Goal: Transaction & Acquisition: Obtain resource

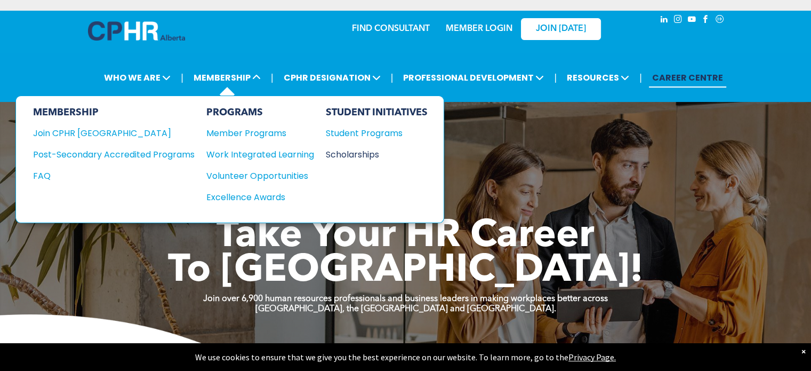
click at [353, 151] on div "Scholarships" at bounding box center [372, 154] width 92 height 13
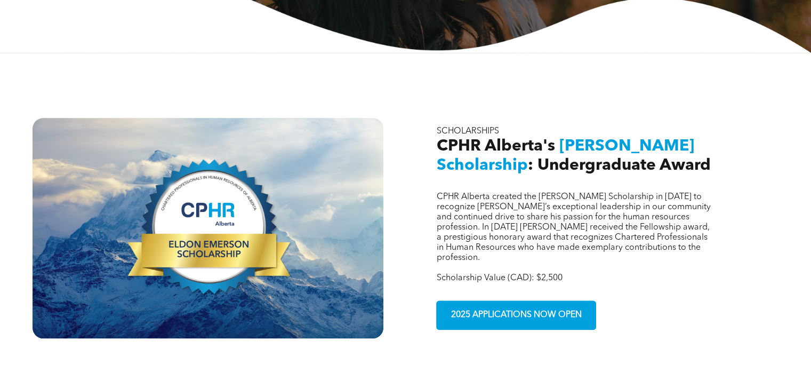
scroll to position [407, 0]
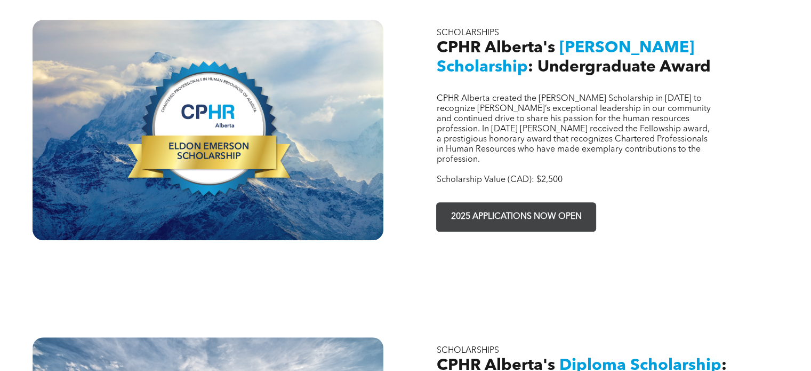
click at [514, 206] on span "2025 APPLICATIONS NOW OPEN" at bounding box center [516, 216] width 138 height 21
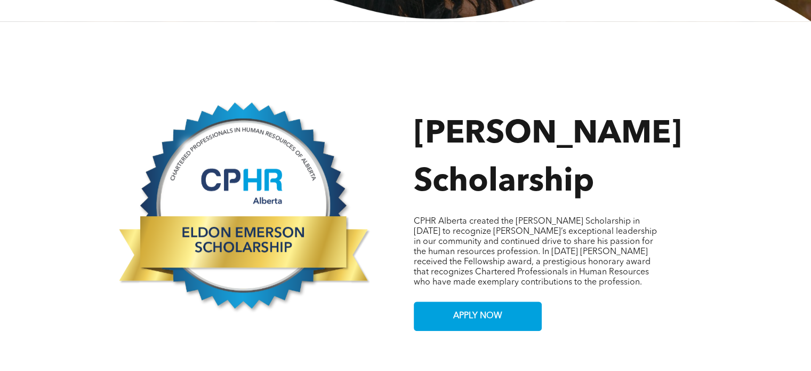
scroll to position [482, 0]
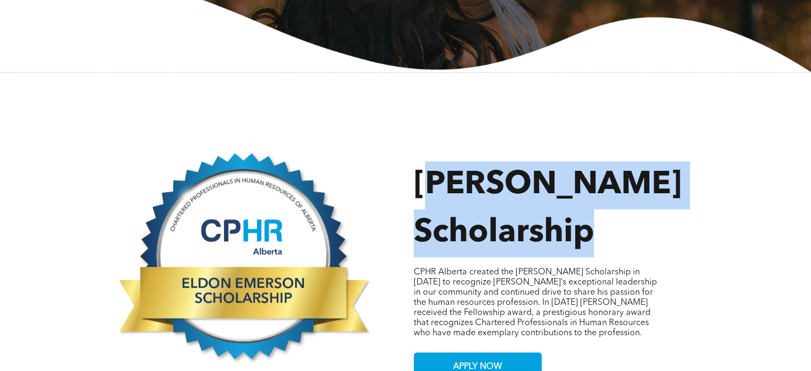
drag, startPoint x: 427, startPoint y: 71, endPoint x: 593, endPoint y: 131, distance: 176.3
click at [593, 169] on span "[PERSON_NAME] Scholarship" at bounding box center [548, 209] width 268 height 80
drag, startPoint x: 593, startPoint y: 131, endPoint x: 429, endPoint y: 71, distance: 174.3
click at [429, 169] on span "[PERSON_NAME] Scholarship" at bounding box center [548, 209] width 268 height 80
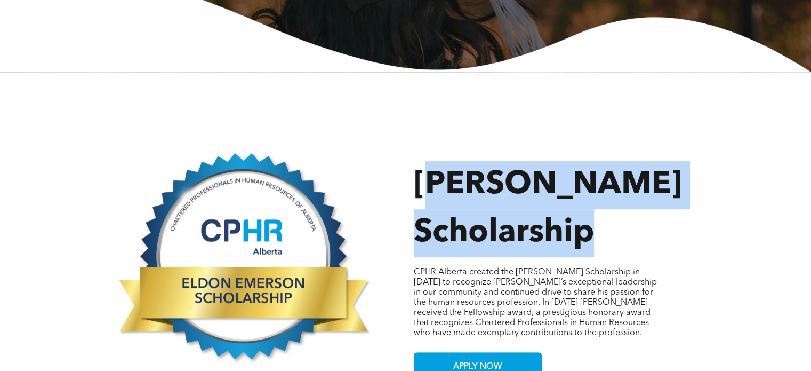
click at [429, 169] on span "[PERSON_NAME] Scholarship" at bounding box center [548, 209] width 268 height 80
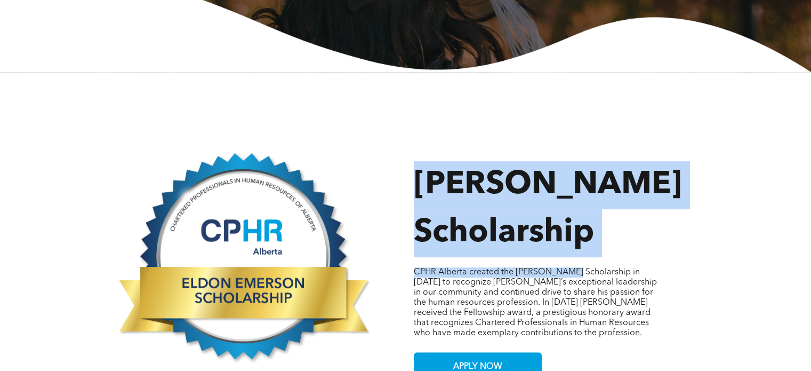
drag, startPoint x: 429, startPoint y: 71, endPoint x: 572, endPoint y: 151, distance: 163.8
click at [572, 151] on div "[PERSON_NAME] Scholarship CPHR Alberta created the [PERSON_NAME] Scholarship in…" at bounding box center [570, 242] width 312 height 277
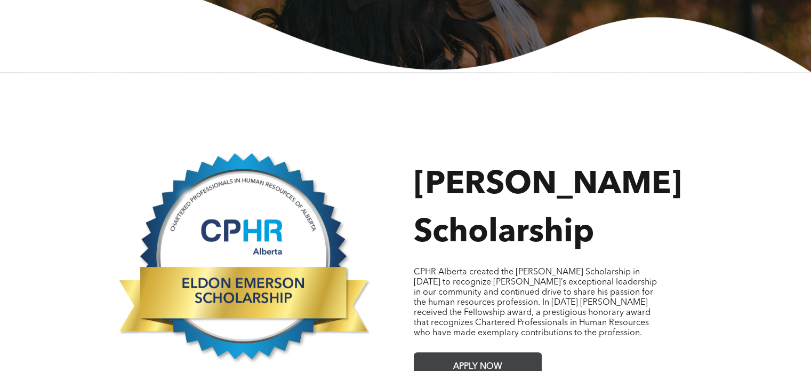
click at [479, 356] on span "APPLY NOW" at bounding box center [478, 366] width 57 height 21
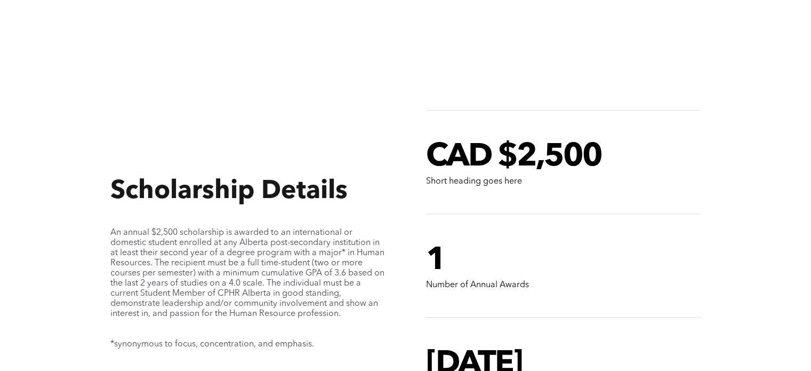
scroll to position [885, 0]
drag, startPoint x: 167, startPoint y: 170, endPoint x: 190, endPoint y: 170, distance: 22.9
click at [190, 229] on span "An annual $2,500 scholarship is awarded to an international or domestic student…" at bounding box center [247, 274] width 274 height 90
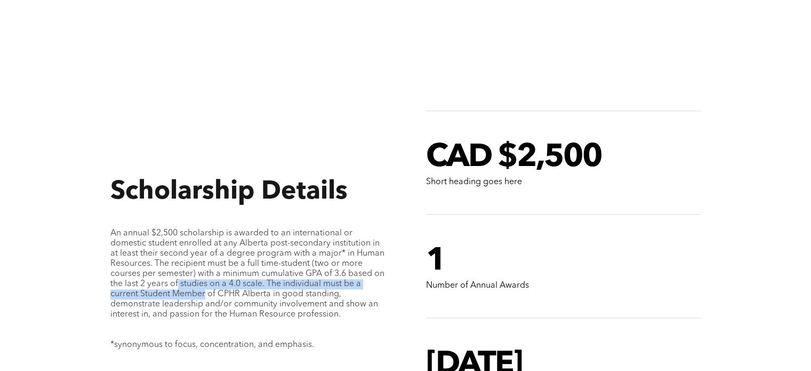
drag, startPoint x: 190, startPoint y: 170, endPoint x: 190, endPoint y: 183, distance: 12.8
click at [190, 229] on span "An annual $2,500 scholarship is awarded to an international or domestic student…" at bounding box center [247, 274] width 274 height 90
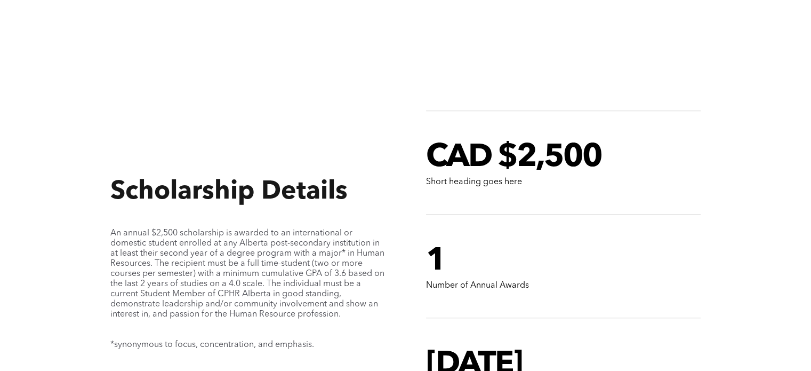
click at [210, 229] on span "An annual $2,500 scholarship is awarded to an international or domestic student…" at bounding box center [247, 274] width 274 height 90
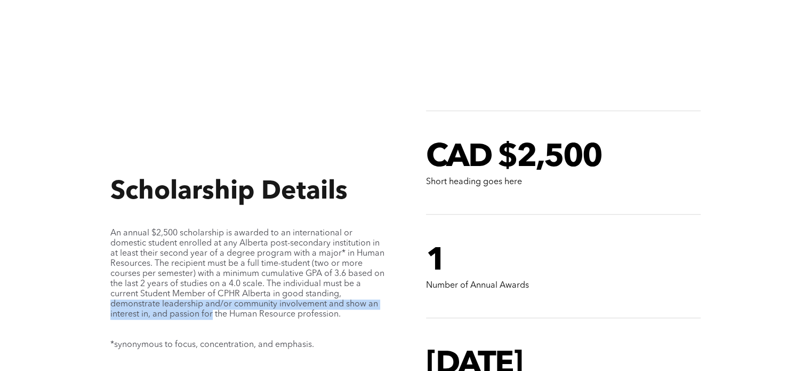
drag, startPoint x: 210, startPoint y: 205, endPoint x: 153, endPoint y: 189, distance: 58.6
click at [153, 229] on span "An annual $2,500 scholarship is awarded to an international or domestic student…" at bounding box center [247, 274] width 274 height 90
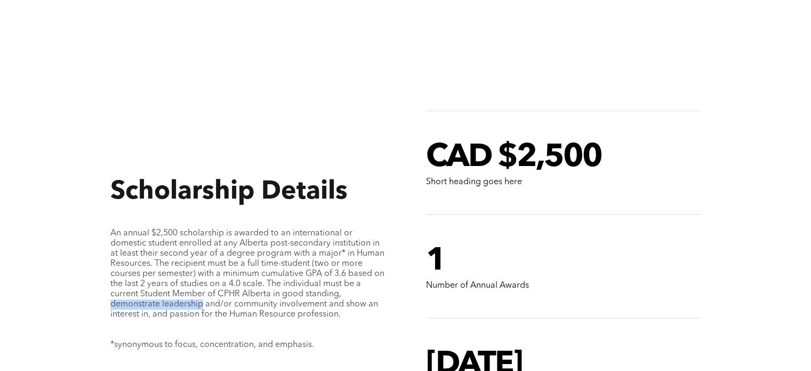
drag, startPoint x: 153, startPoint y: 189, endPoint x: 172, endPoint y: 202, distance: 22.8
click at [172, 229] on span "An annual $2,500 scholarship is awarded to an international or domestic student…" at bounding box center [247, 274] width 274 height 90
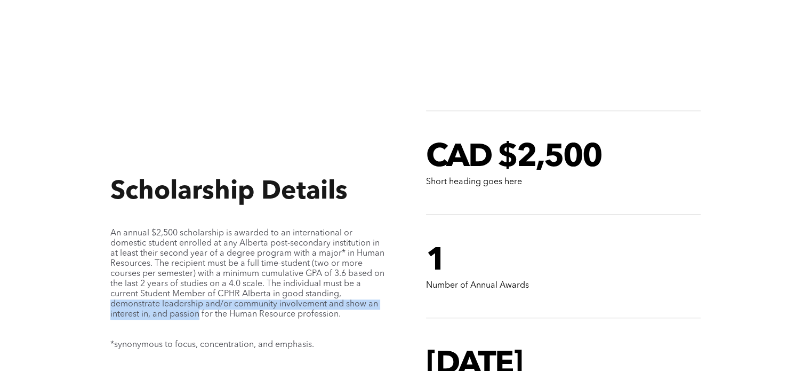
click at [172, 229] on span "An annual $2,500 scholarship is awarded to an international or domestic student…" at bounding box center [247, 274] width 274 height 90
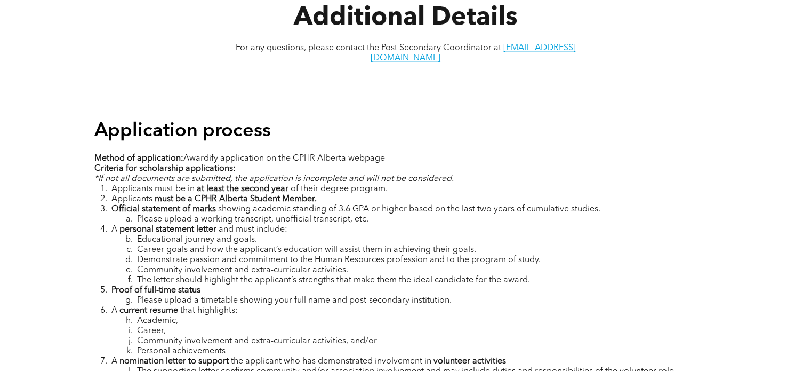
scroll to position [1439, 0]
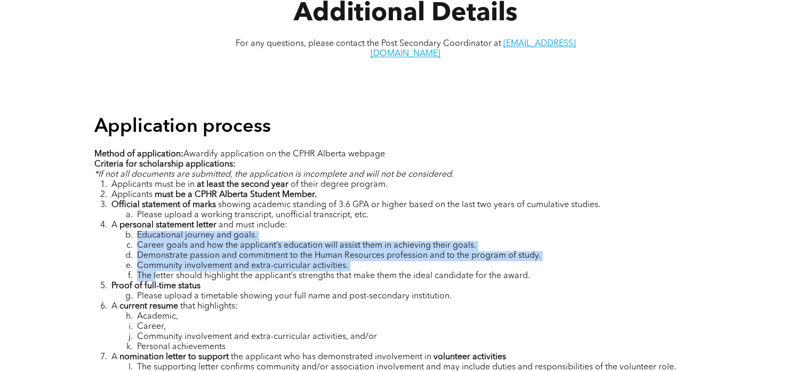
drag, startPoint x: 127, startPoint y: 112, endPoint x: 156, endPoint y: 151, distance: 48.9
click at [156, 180] on ol "Applicants must be in at least the second year of their degree program. Applica…" at bounding box center [405, 291] width 623 height 223
click at [156, 271] on span "The letter should highlight the applicant’s strengths that make them the ideal …" at bounding box center [333, 275] width 393 height 9
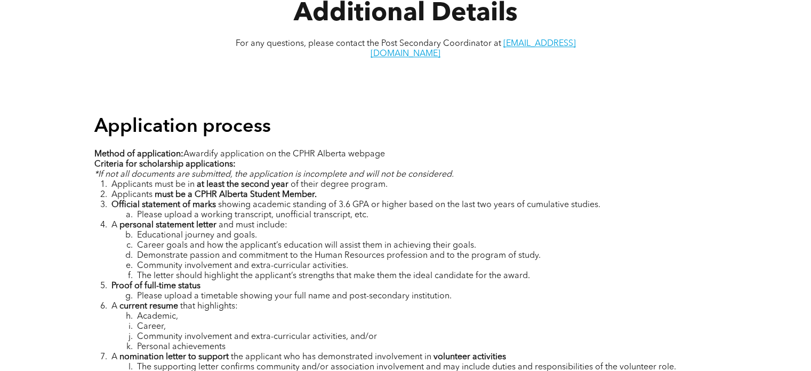
scroll to position [1445, 0]
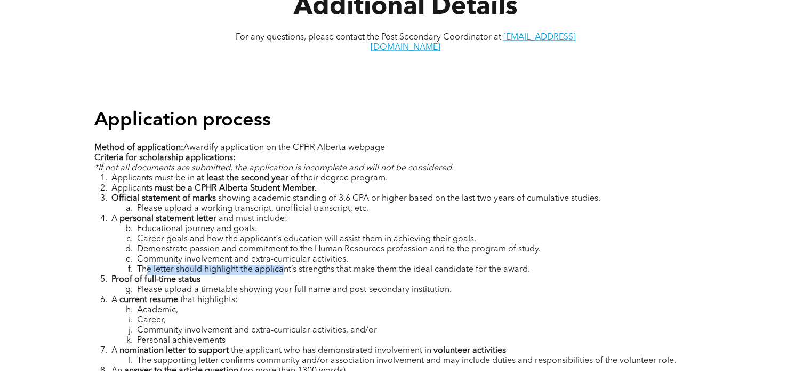
drag, startPoint x: 144, startPoint y: 151, endPoint x: 285, endPoint y: 146, distance: 140.9
click at [285, 265] on span "The letter should highlight the applicant’s strengths that make them the ideal …" at bounding box center [333, 269] width 393 height 9
drag, startPoint x: 267, startPoint y: 175, endPoint x: 335, endPoint y: 173, distance: 68.3
click at [335, 285] on span "Please upload a timetable showing your full name and post-secondary institution." at bounding box center [294, 289] width 315 height 9
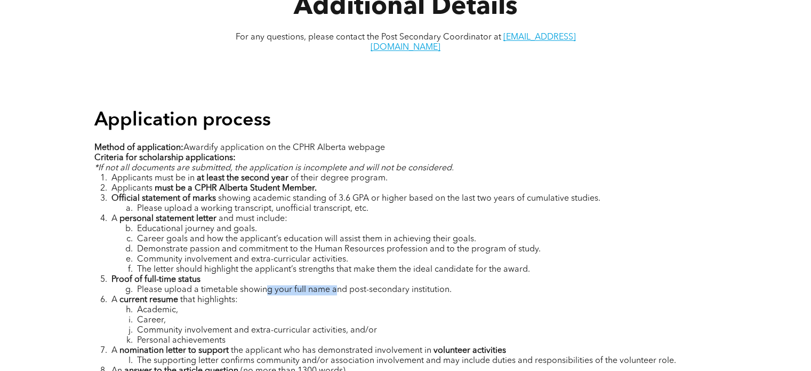
click at [335, 285] on span "Please upload a timetable showing your full name and post-secondary institution." at bounding box center [294, 289] width 315 height 9
drag, startPoint x: 335, startPoint y: 173, endPoint x: 131, endPoint y: 167, distance: 204.4
click at [131, 285] on li "Please upload a timetable showing your full name and post-secondary institution." at bounding box center [414, 290] width 606 height 10
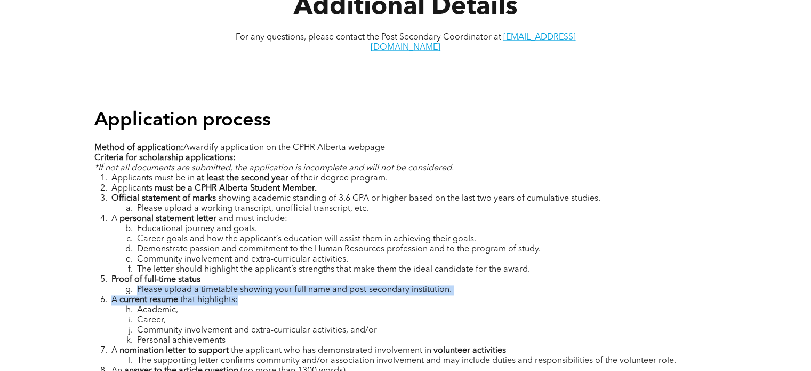
drag, startPoint x: 131, startPoint y: 167, endPoint x: 474, endPoint y: 189, distance: 343.1
click at [474, 189] on ol "Applicants must be in at least the second year of their degree program. Applica…" at bounding box center [405, 284] width 623 height 223
click at [474, 305] on li "Academic," at bounding box center [414, 310] width 606 height 10
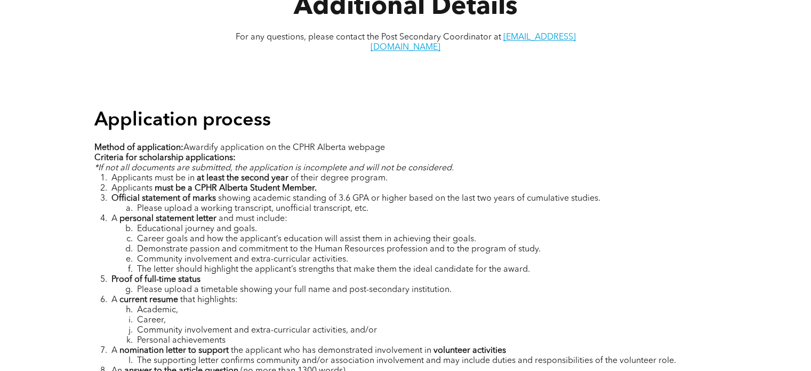
drag, startPoint x: 474, startPoint y: 189, endPoint x: 168, endPoint y: 192, distance: 305.6
click at [168, 305] on li "Academic," at bounding box center [414, 310] width 606 height 10
click at [168, 306] on span "Academic," at bounding box center [157, 310] width 41 height 9
drag, startPoint x: 168, startPoint y: 192, endPoint x: 137, endPoint y: 192, distance: 31.5
click at [137, 306] on span "Academic," at bounding box center [157, 310] width 41 height 9
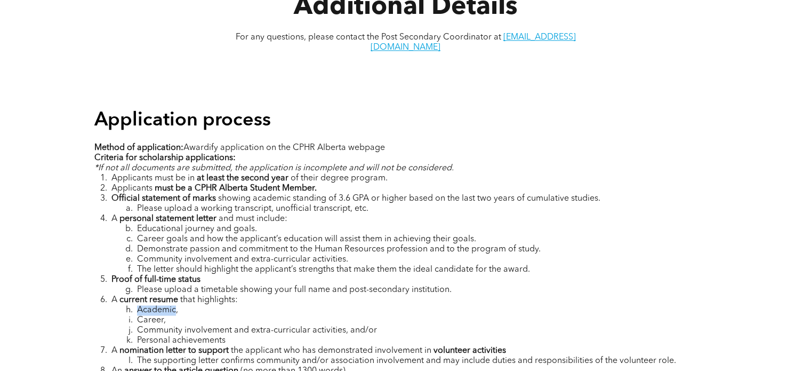
click at [137, 306] on span "Academic," at bounding box center [157, 310] width 41 height 9
drag, startPoint x: 137, startPoint y: 192, endPoint x: 230, endPoint y: 224, distance: 99.2
click at [230, 224] on ol "Applicants must be in at least the second year of their degree program. Applica…" at bounding box center [405, 284] width 623 height 223
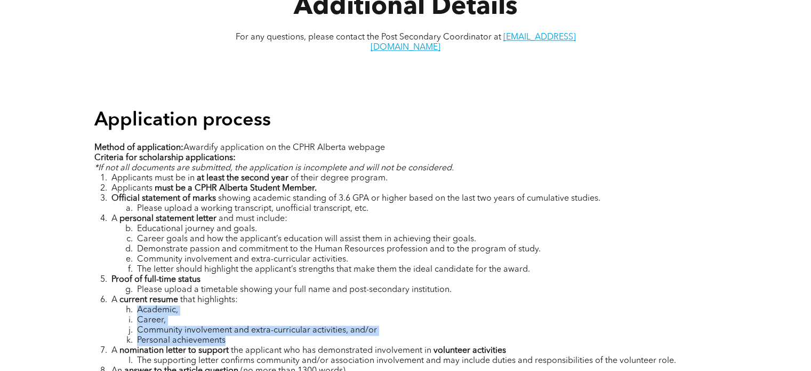
click at [230, 335] on li "Personal achievements" at bounding box center [414, 340] width 606 height 10
drag, startPoint x: 230, startPoint y: 224, endPoint x: 142, endPoint y: 203, distance: 91.1
click at [142, 203] on ol "Applicants must be in at least the second year of their degree program. Applica…" at bounding box center [405, 284] width 623 height 223
click at [142, 316] on span "Career," at bounding box center [151, 320] width 29 height 9
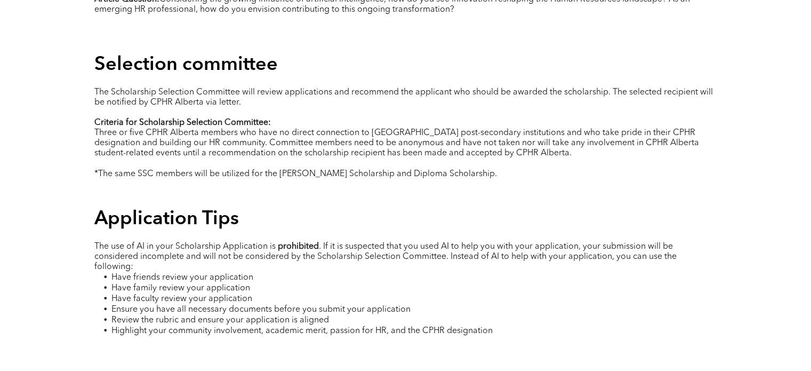
scroll to position [1861, 0]
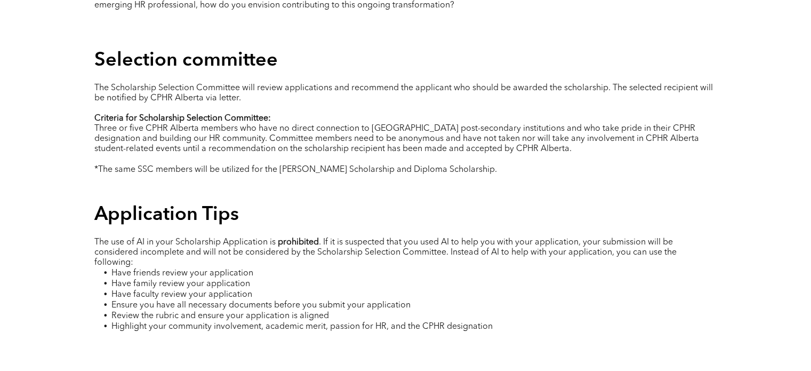
click at [310, 237] on strong "prohibited" at bounding box center [298, 241] width 41 height 9
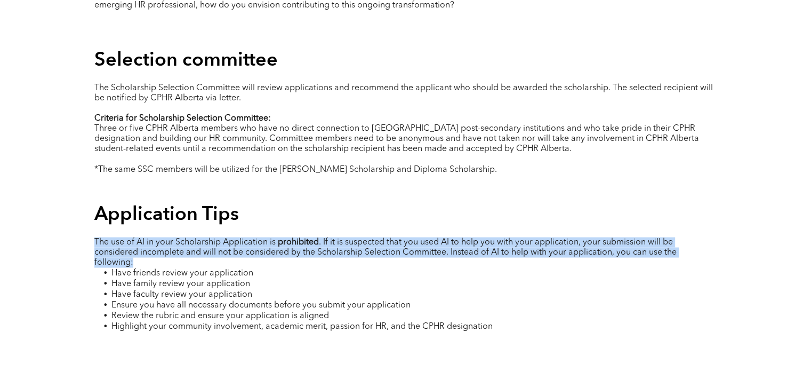
click at [310, 237] on strong "prohibited" at bounding box center [298, 241] width 41 height 9
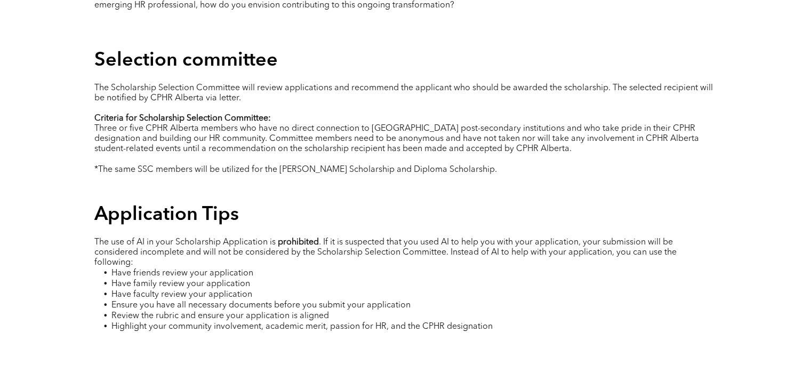
click at [310, 237] on strong "prohibited" at bounding box center [298, 241] width 41 height 9
drag, startPoint x: 310, startPoint y: 126, endPoint x: 309, endPoint y: 134, distance: 8.1
click at [309, 237] on p "The use of AI in your Scholarship Application is prohibited . If it is suspecte…" at bounding box center [405, 252] width 623 height 30
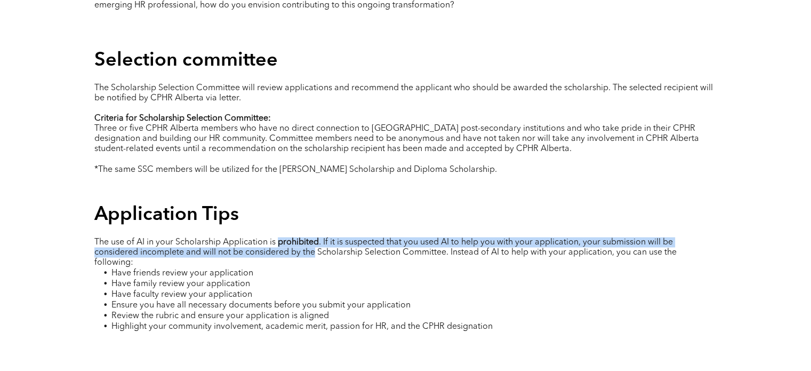
click at [309, 237] on span ". If it is suspected that you used AI to help you with your application, your s…" at bounding box center [385, 251] width 582 height 29
drag, startPoint x: 309, startPoint y: 134, endPoint x: 316, endPoint y: 148, distance: 15.5
click at [316, 237] on p "The use of AI in your Scholarship Application is prohibited . If it is suspecte…" at bounding box center [405, 252] width 623 height 30
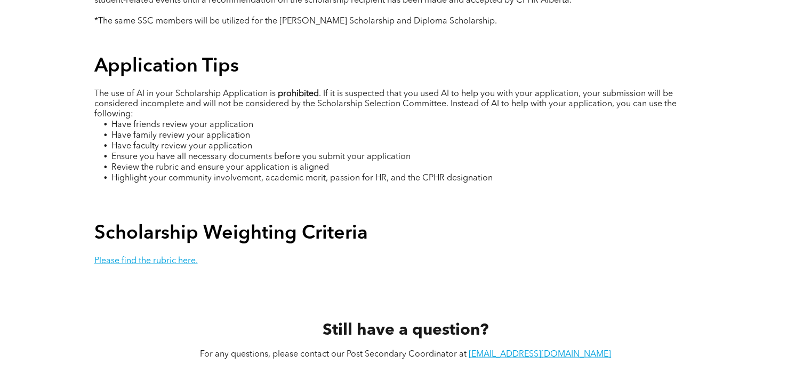
scroll to position [2013, 0]
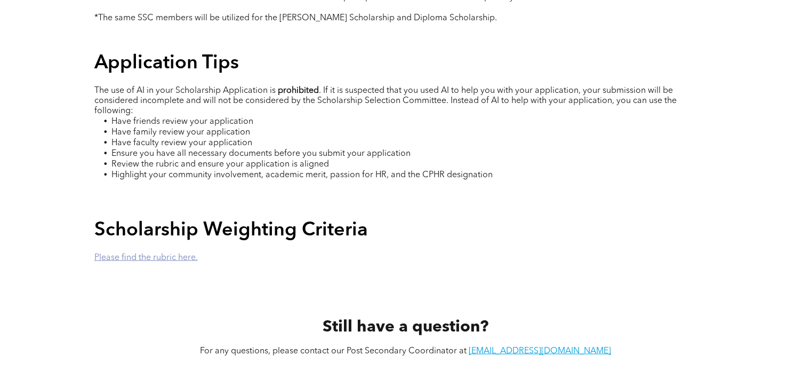
click at [162, 253] on link "Please find the rubric here." at bounding box center [145, 257] width 103 height 9
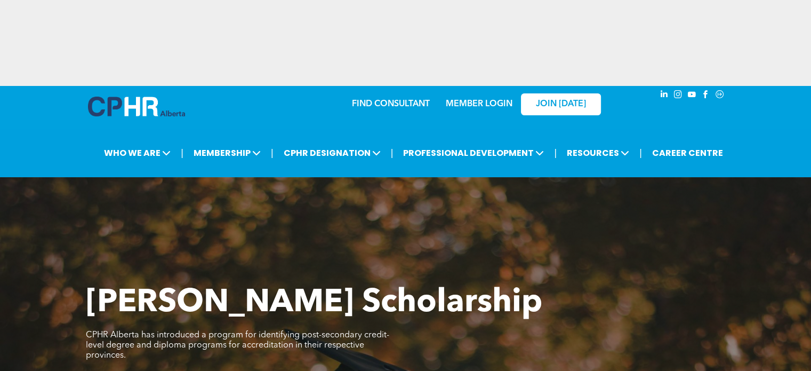
scroll to position [0, 0]
